Goal: Find specific page/section: Find specific page/section

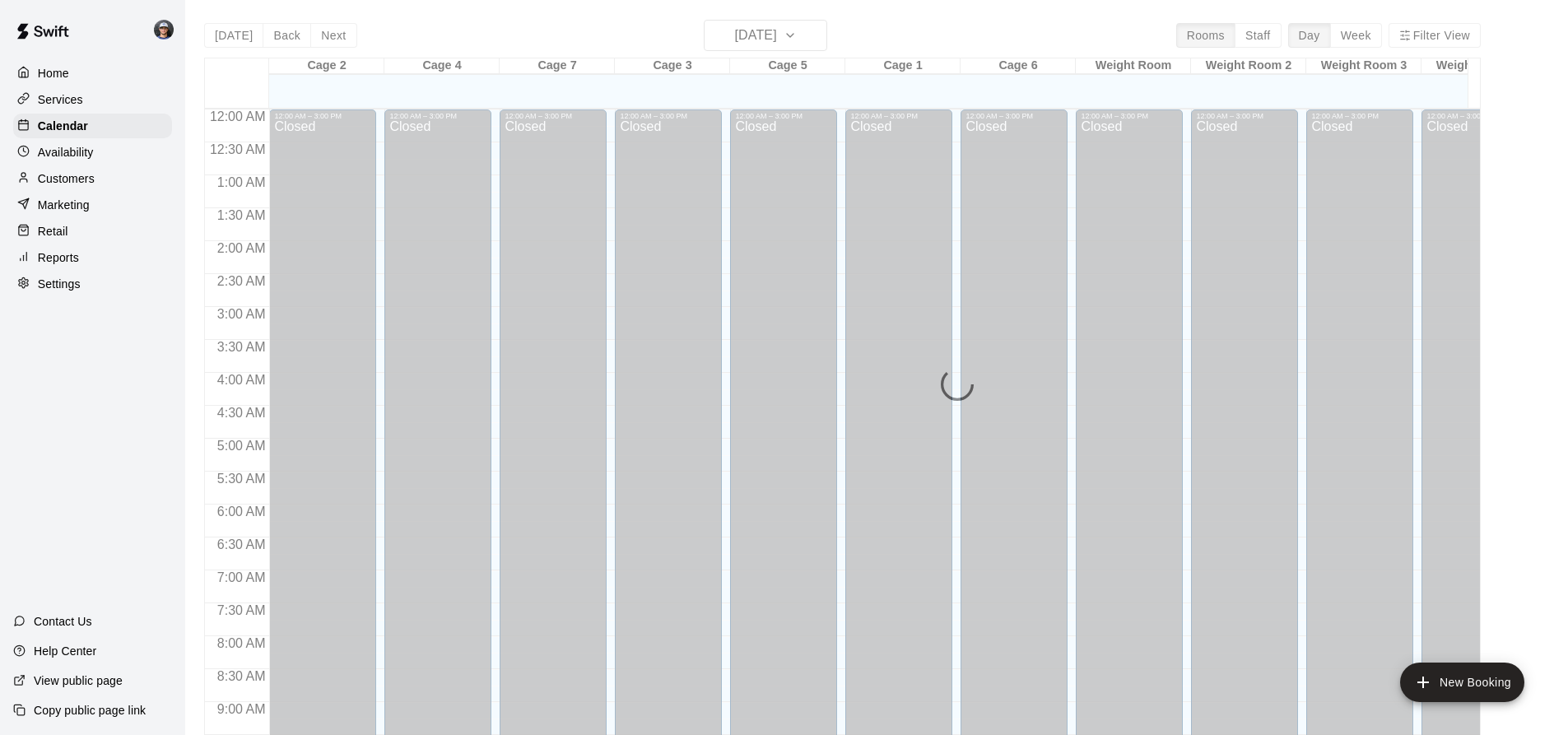
scroll to position [886, 0]
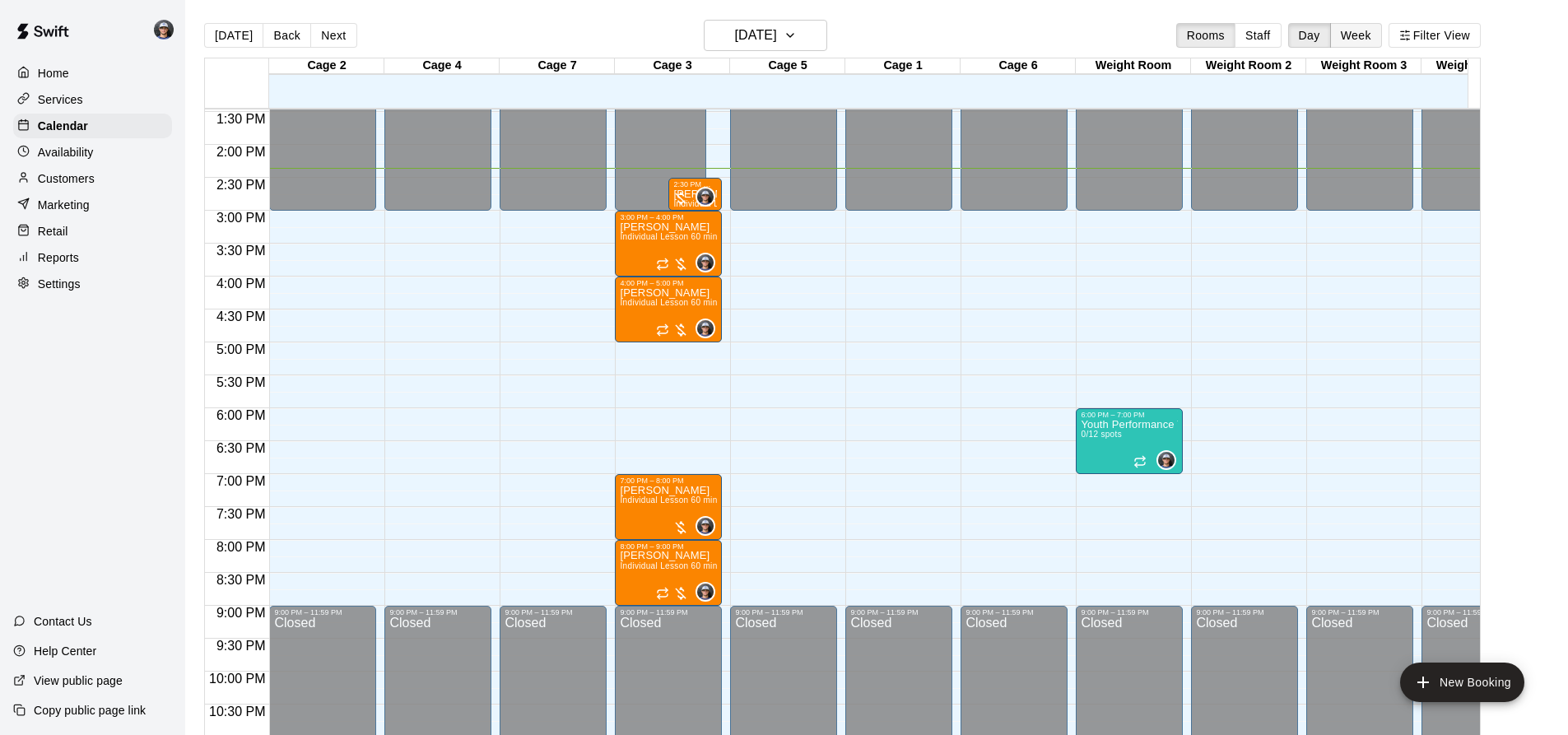
click at [1363, 37] on button "Week" at bounding box center [1356, 35] width 52 height 25
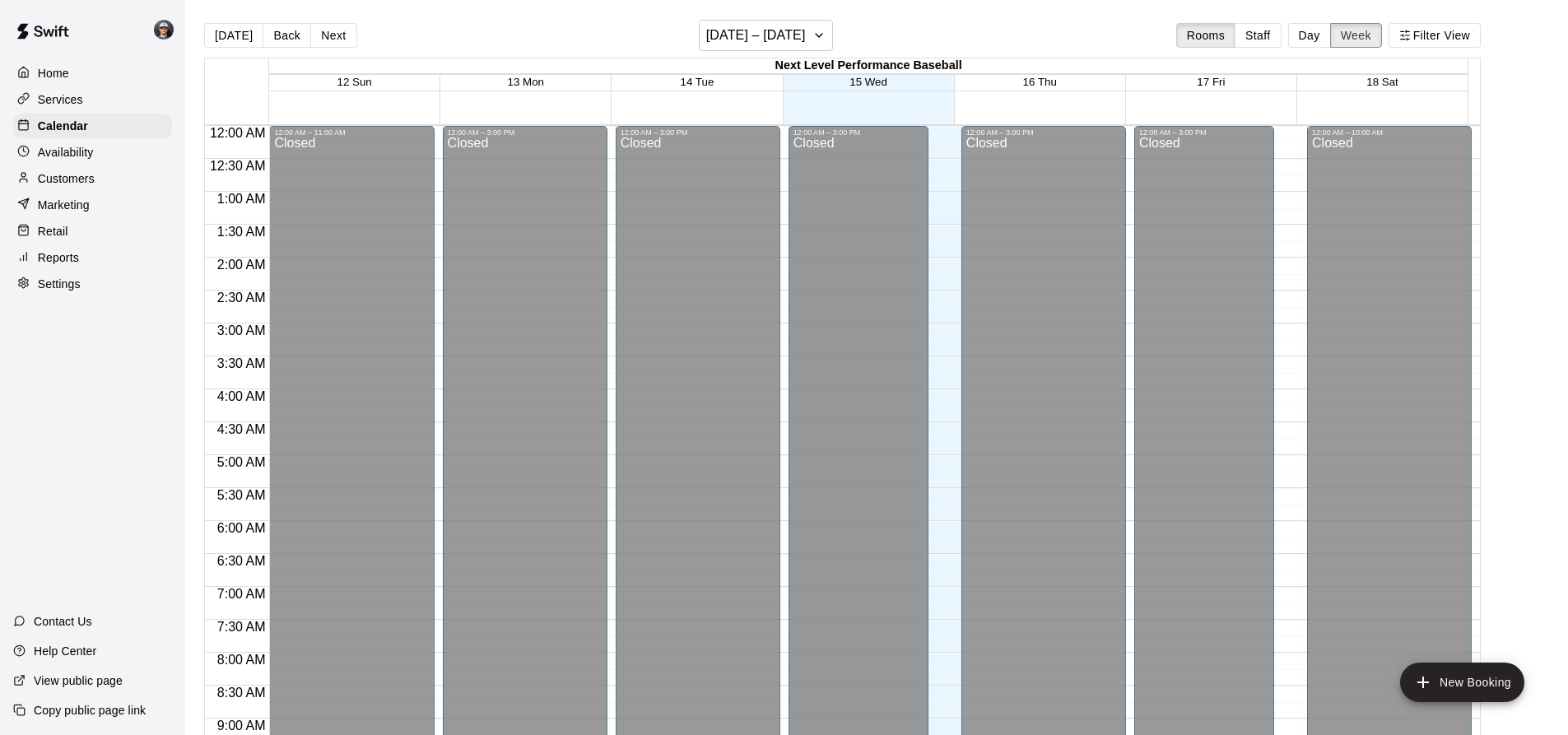
scroll to position [945, 0]
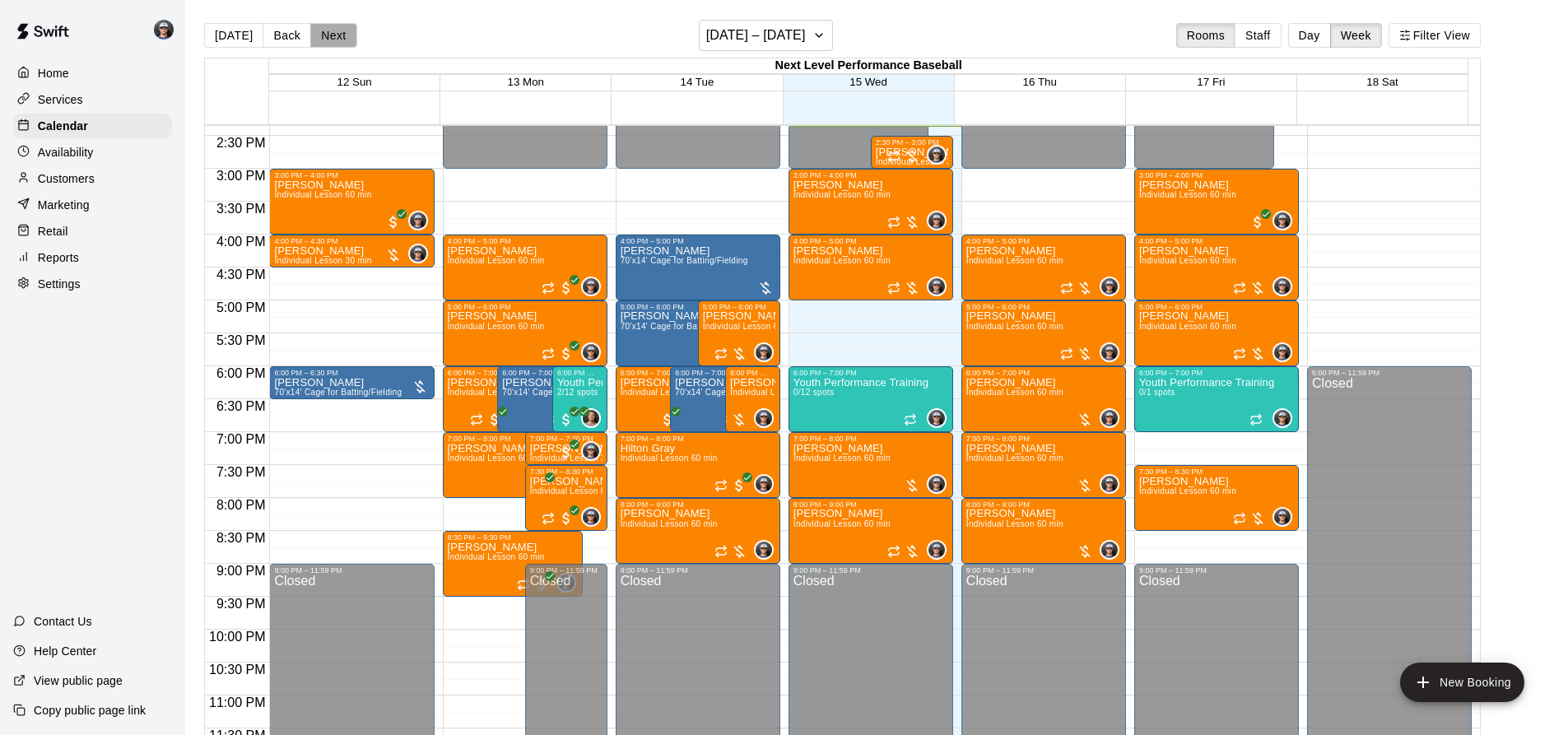
click at [312, 32] on button "Next" at bounding box center [334, 35] width 46 height 25
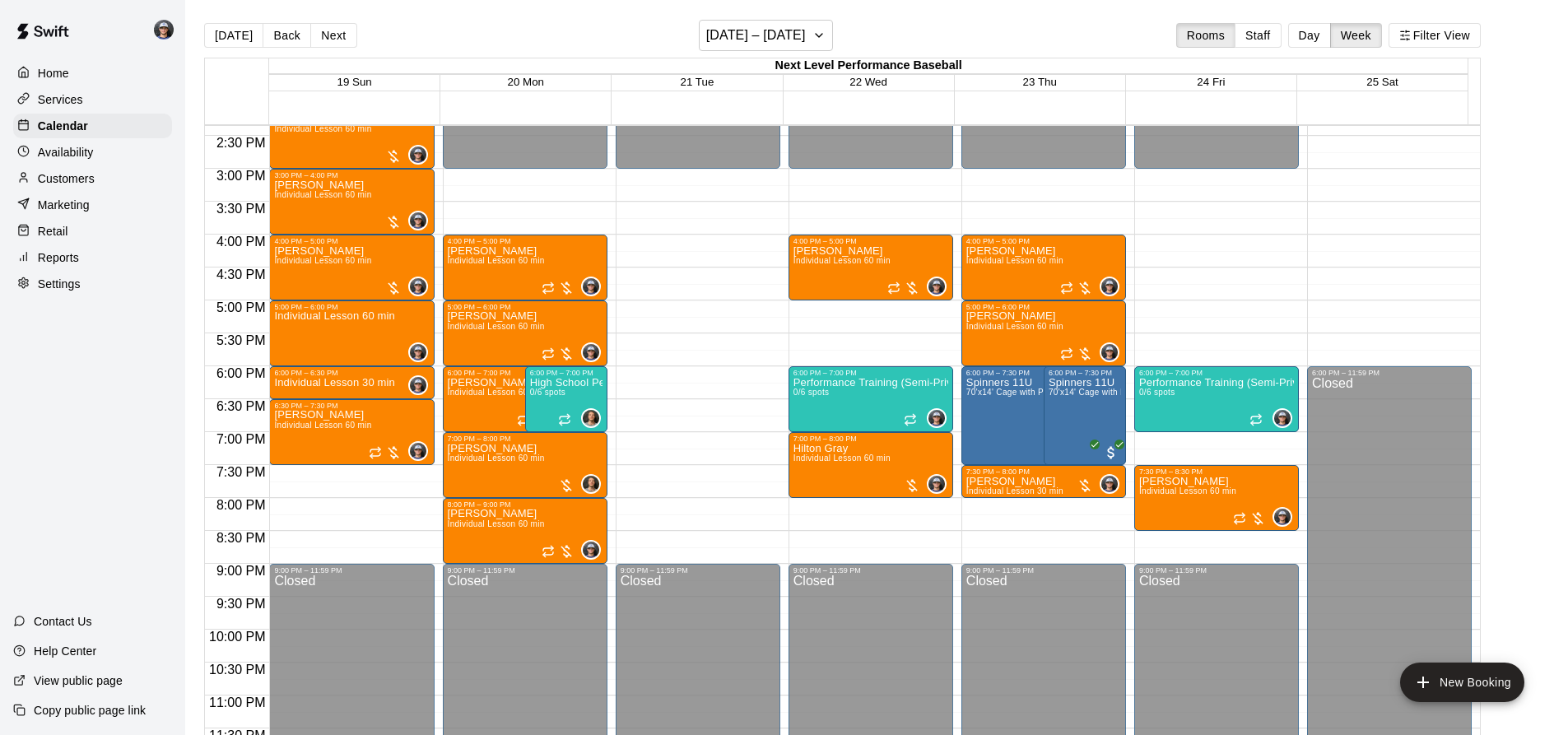
click at [316, 22] on div "[DATE] Back Next [DATE] – [DATE] Rooms Staff Day Week Filter View" at bounding box center [842, 39] width 1277 height 38
click at [327, 42] on button "Next" at bounding box center [334, 35] width 46 height 25
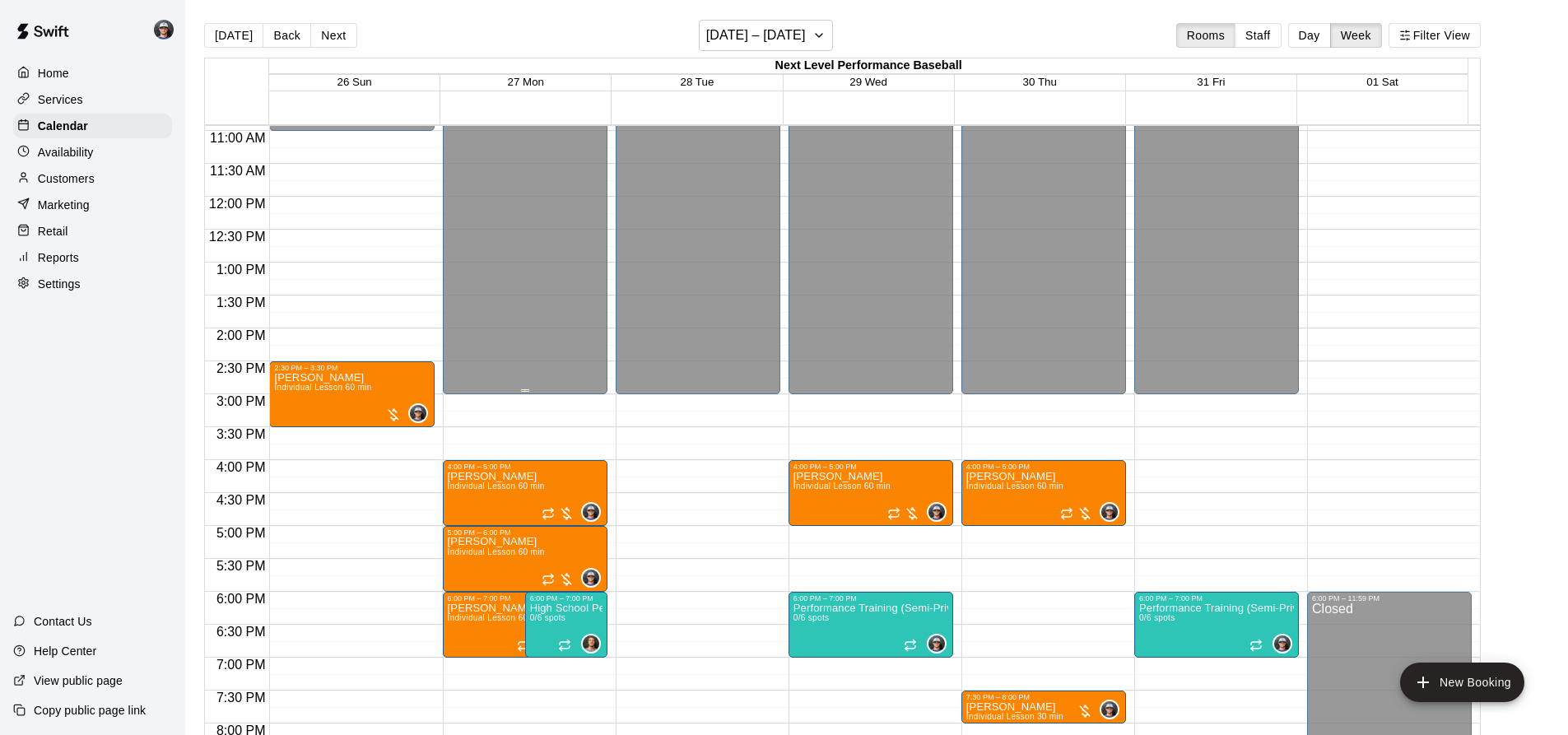
scroll to position [698, 0]
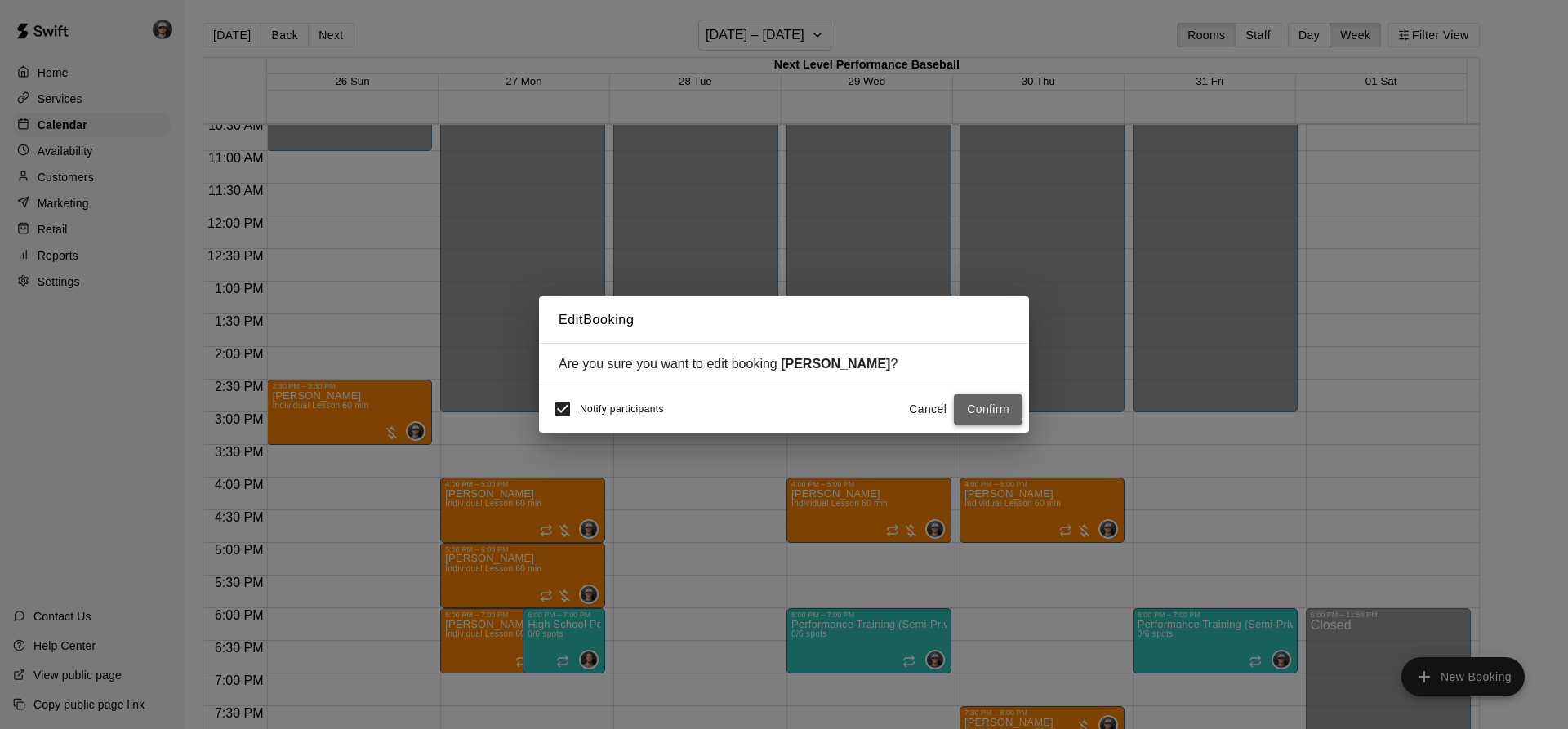
click at [987, 406] on button "Confirm" at bounding box center [988, 410] width 68 height 30
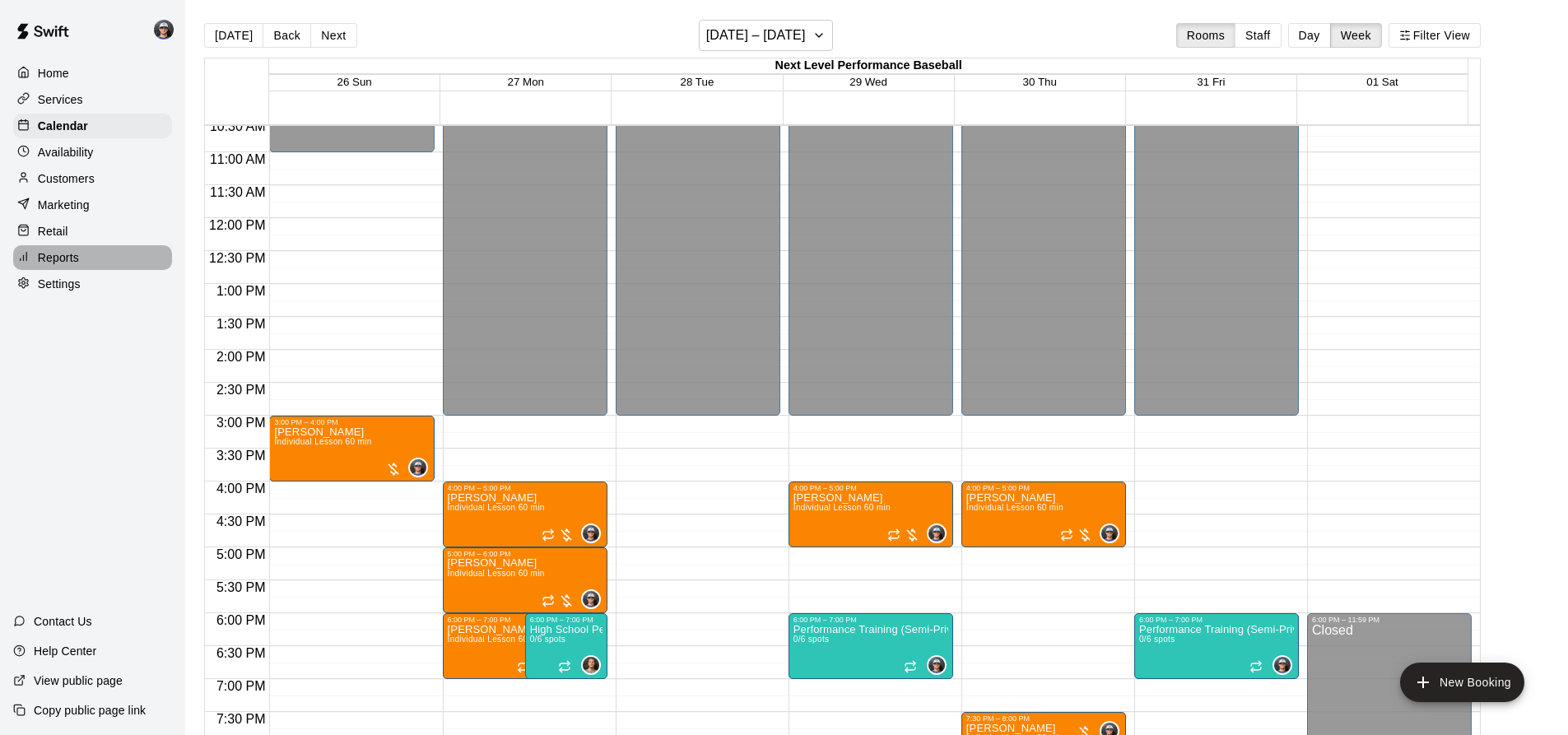
click at [64, 265] on p "Reports" at bounding box center [58, 257] width 41 height 16
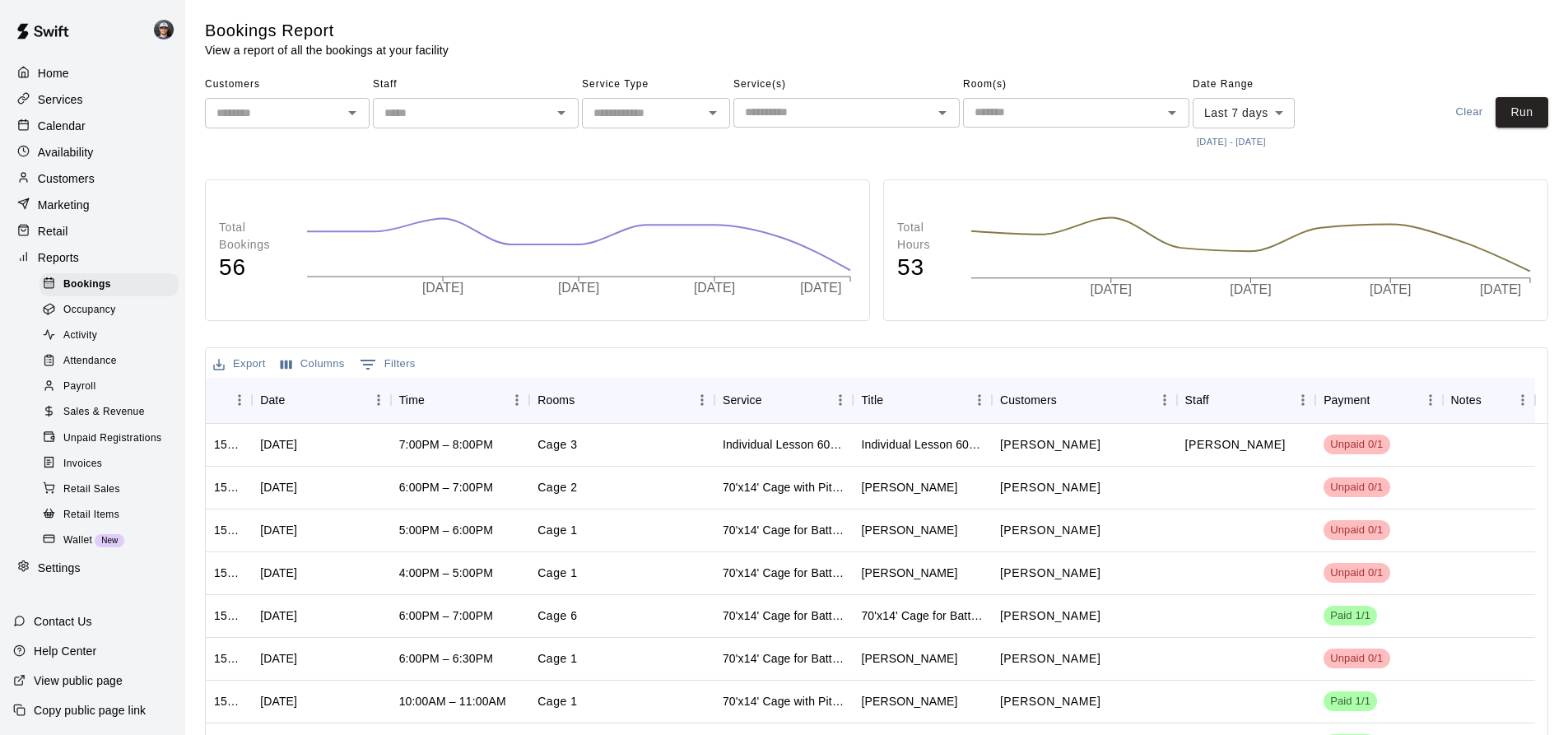
click at [79, 106] on p "Services" at bounding box center [60, 99] width 45 height 16
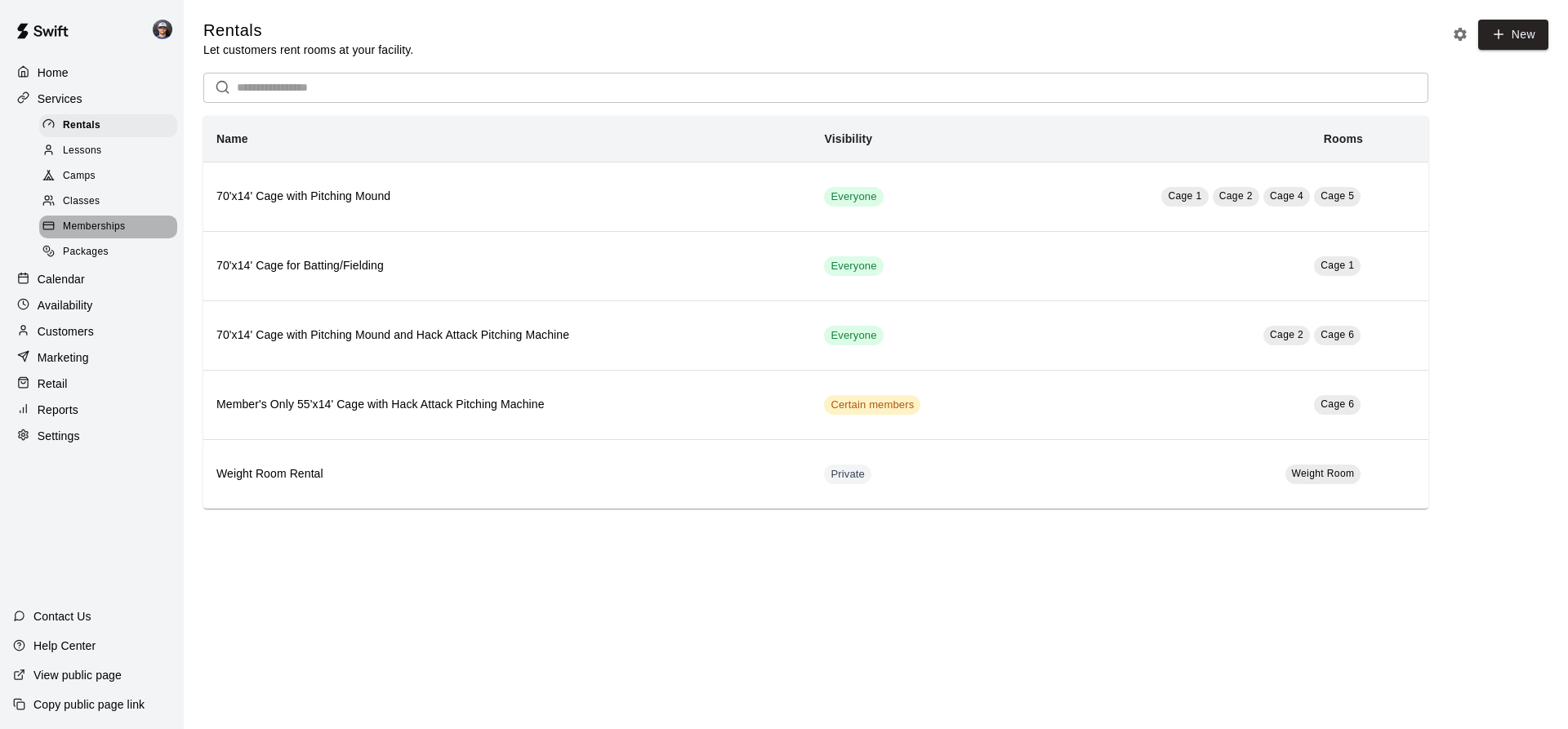
click at [108, 235] on span "Memberships" at bounding box center [93, 226] width 62 height 16
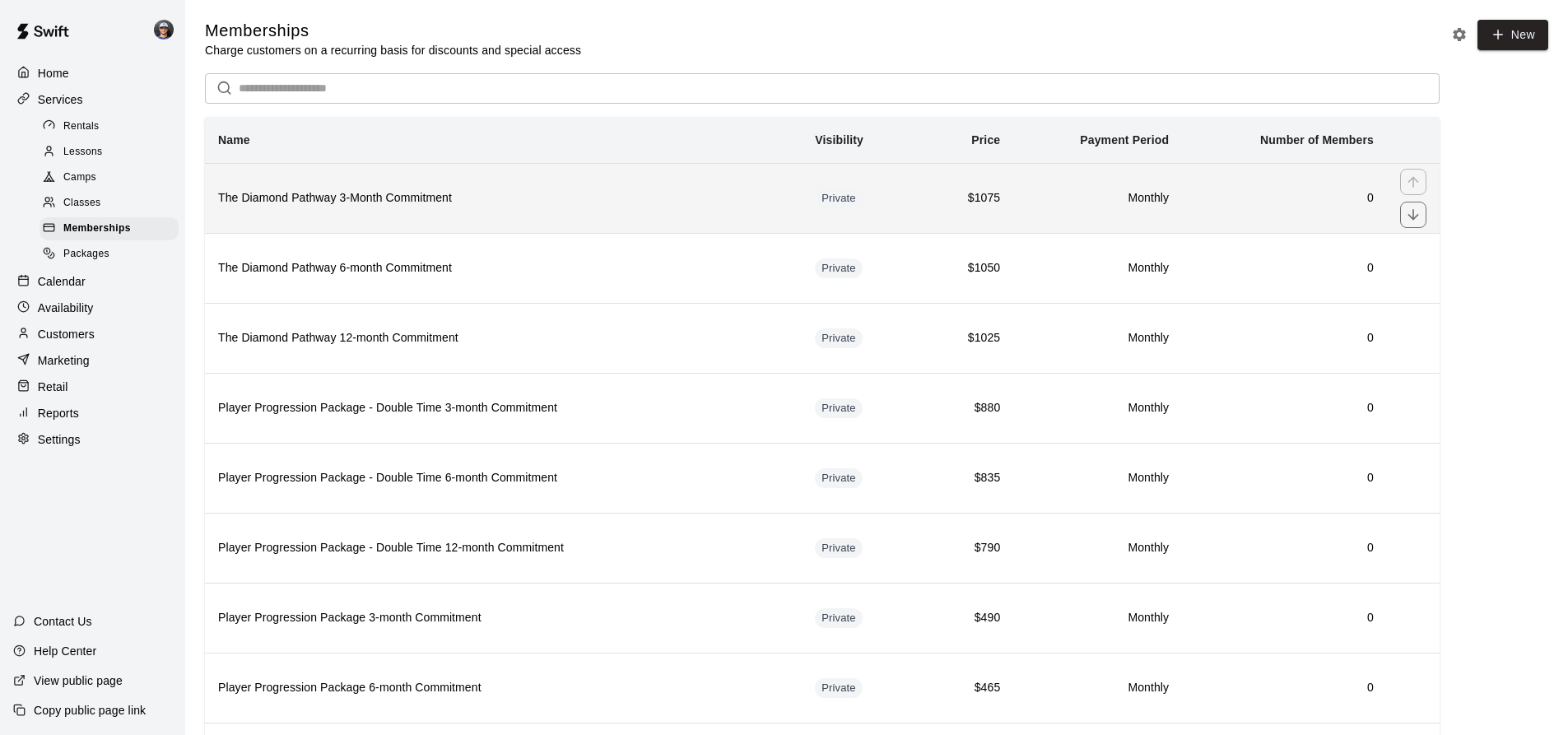
click at [549, 218] on th "The Diamond Pathway 3-Month Commitment" at bounding box center [503, 197] width 597 height 70
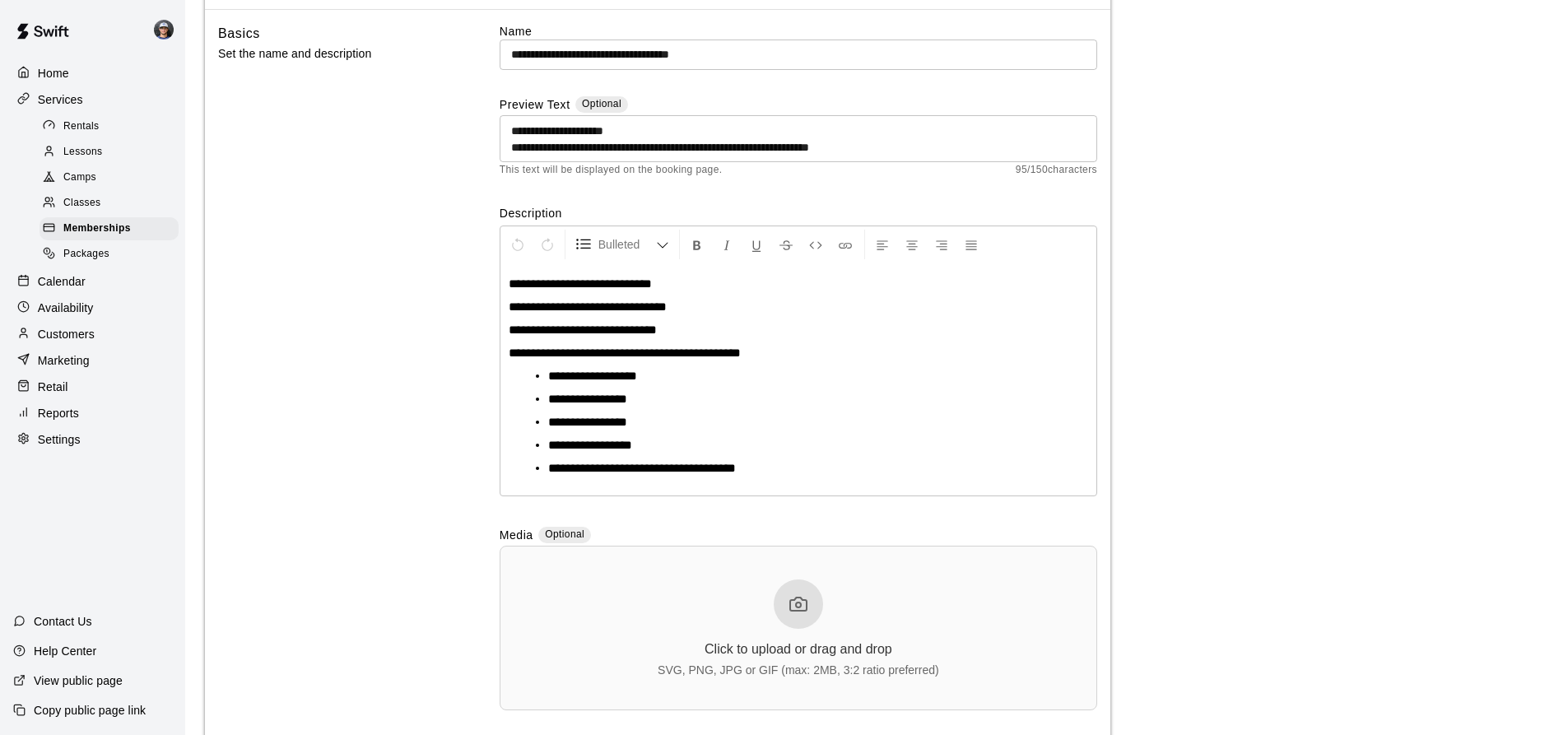
scroll to position [165, 0]
